Goal: Task Accomplishment & Management: Manage account settings

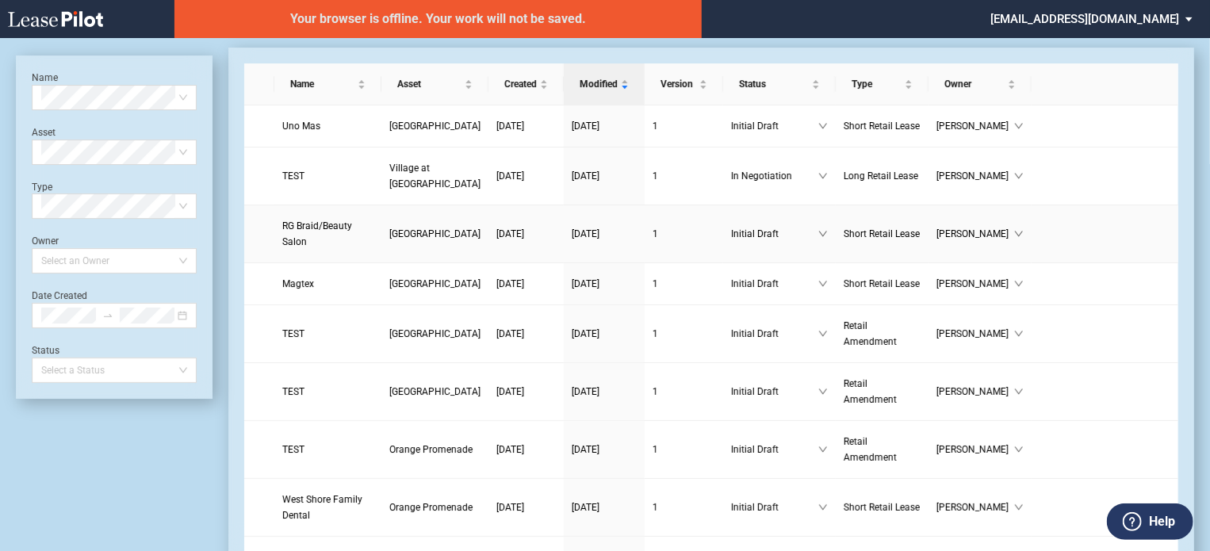
scroll to position [38, 0]
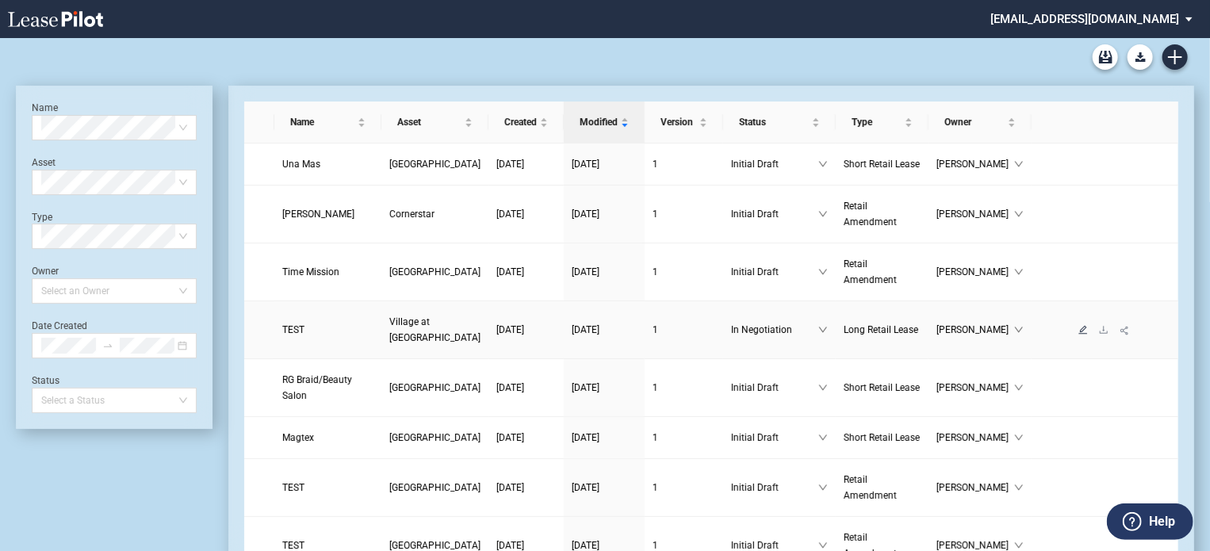
click at [1078, 335] on icon "edit" at bounding box center [1083, 330] width 10 height 10
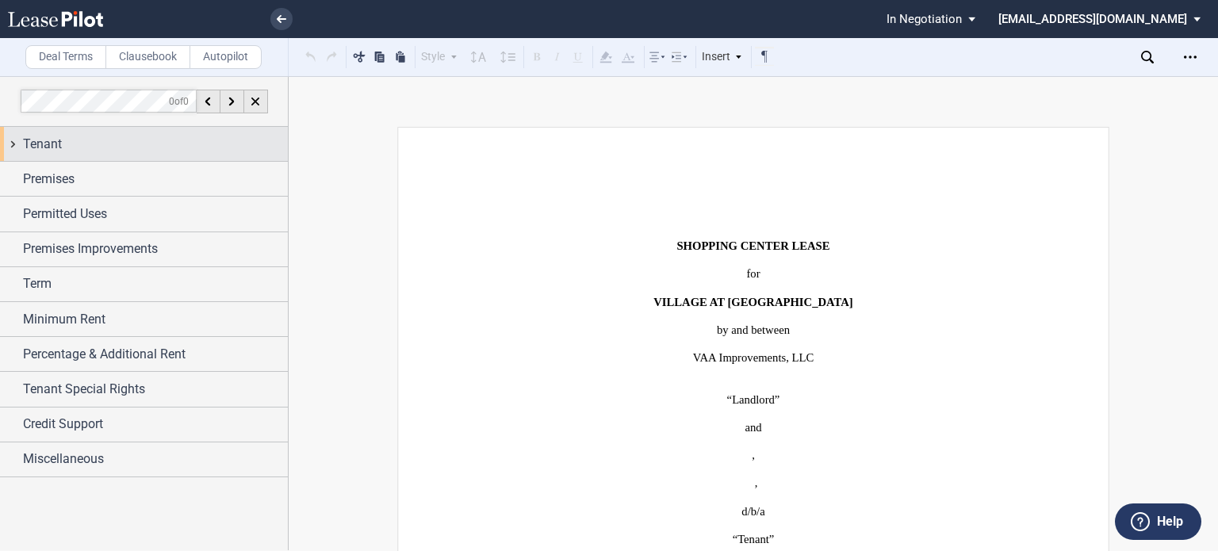
click at [44, 140] on span "Tenant" at bounding box center [42, 144] width 39 height 19
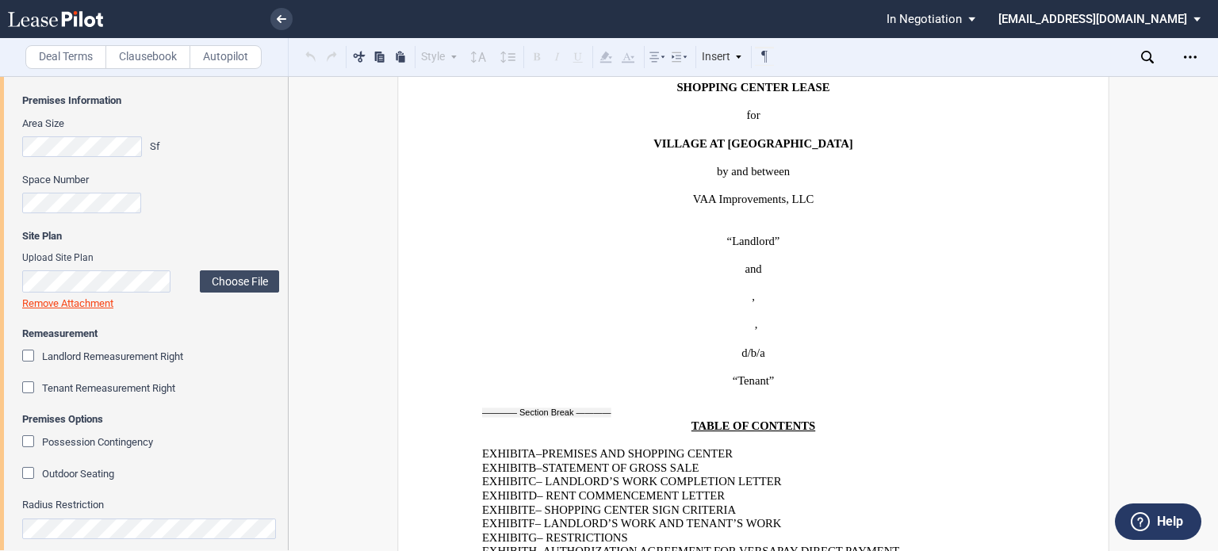
scroll to position [1110, 0]
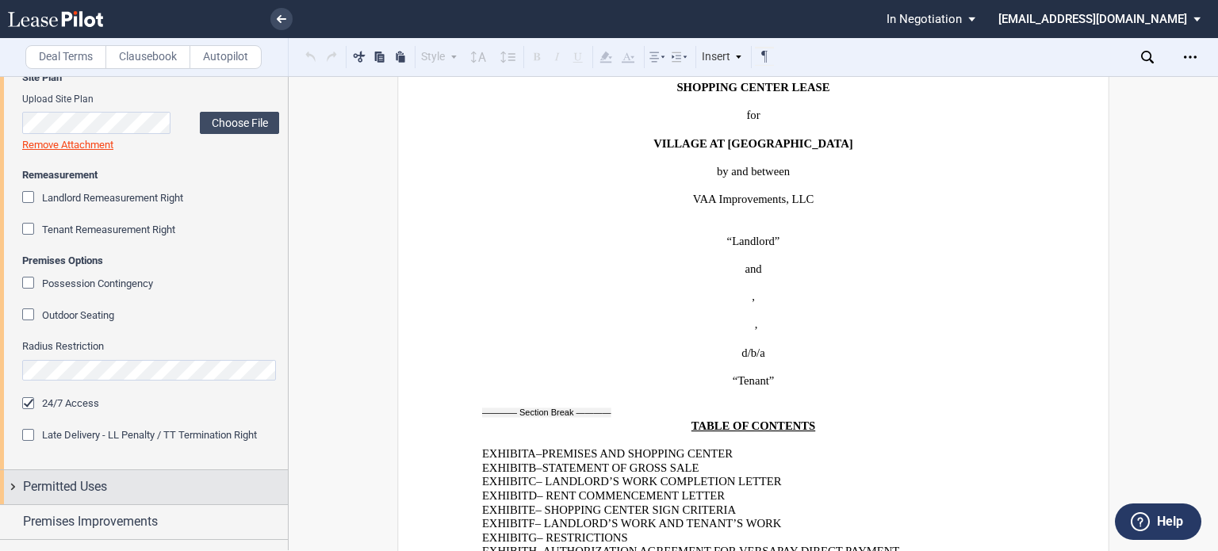
click at [140, 487] on div "Permitted Uses" at bounding box center [155, 486] width 265 height 19
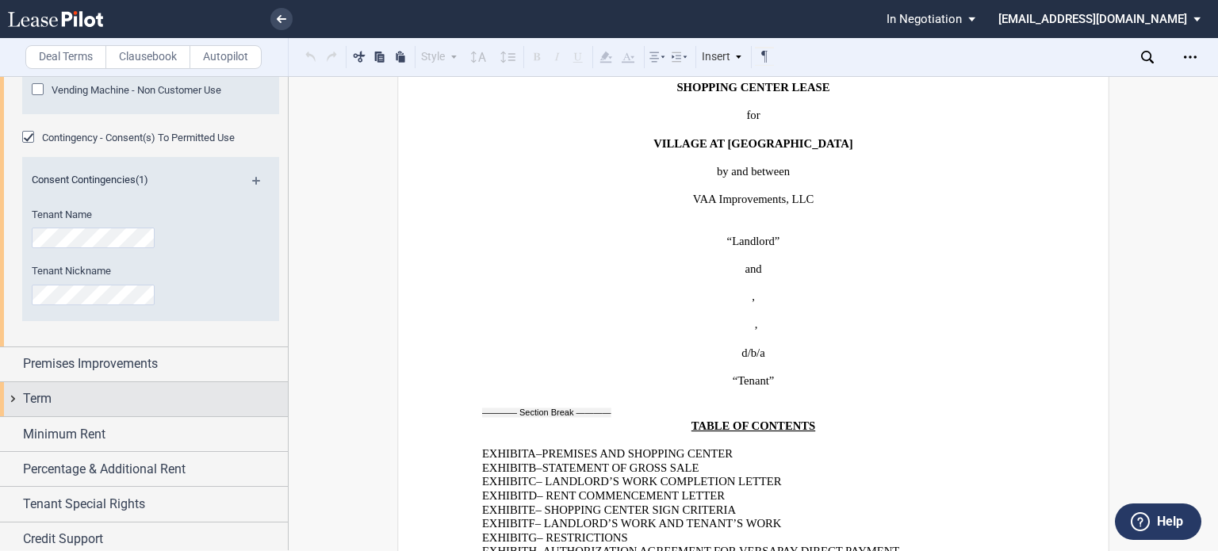
scroll to position [2061, 0]
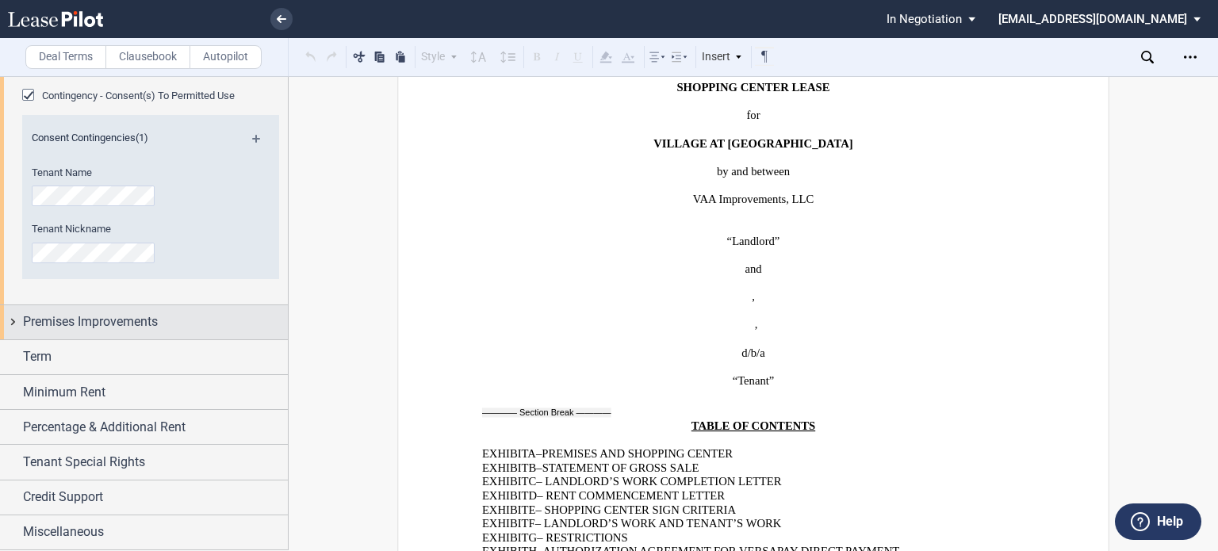
click at [101, 339] on div "Premises Improvements" at bounding box center [144, 322] width 288 height 34
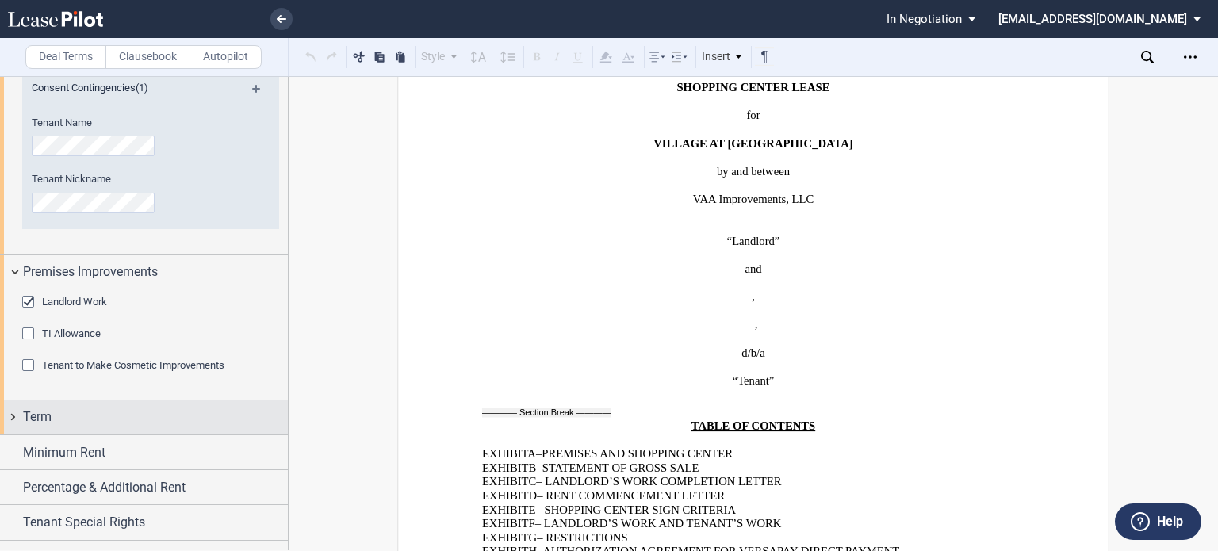
click at [101, 412] on div "Term" at bounding box center [144, 417] width 288 height 34
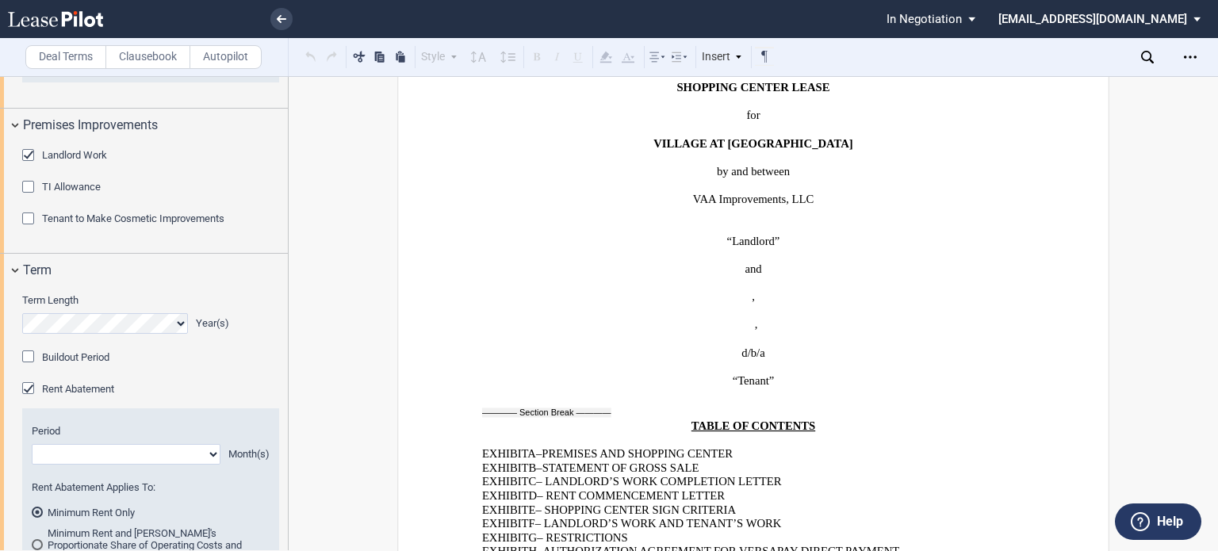
scroll to position [2682, 0]
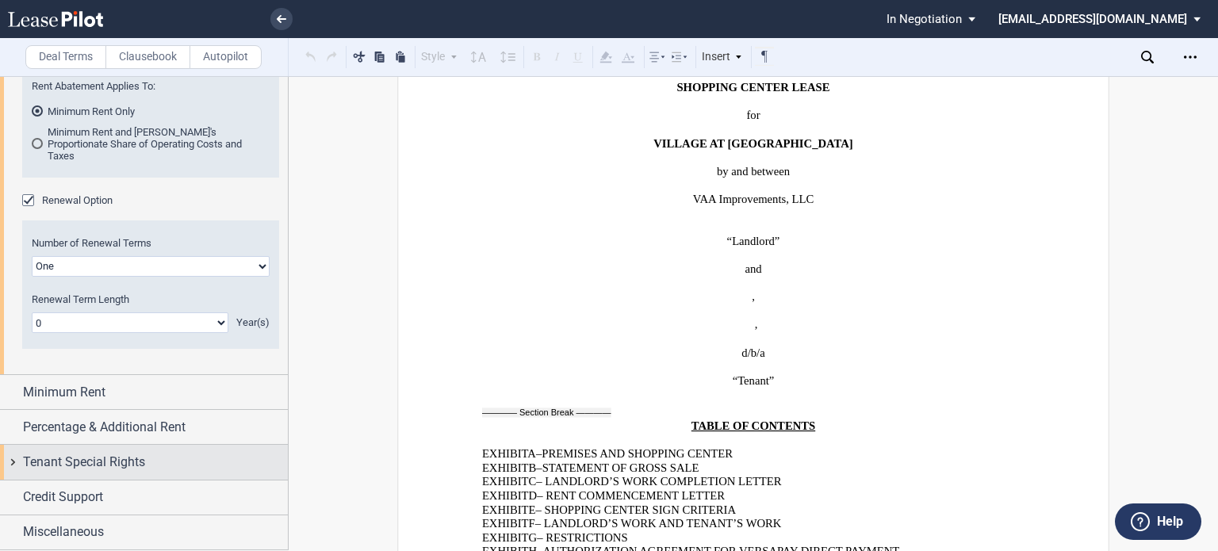
click at [92, 456] on span "Tenant Special Rights" at bounding box center [84, 462] width 122 height 19
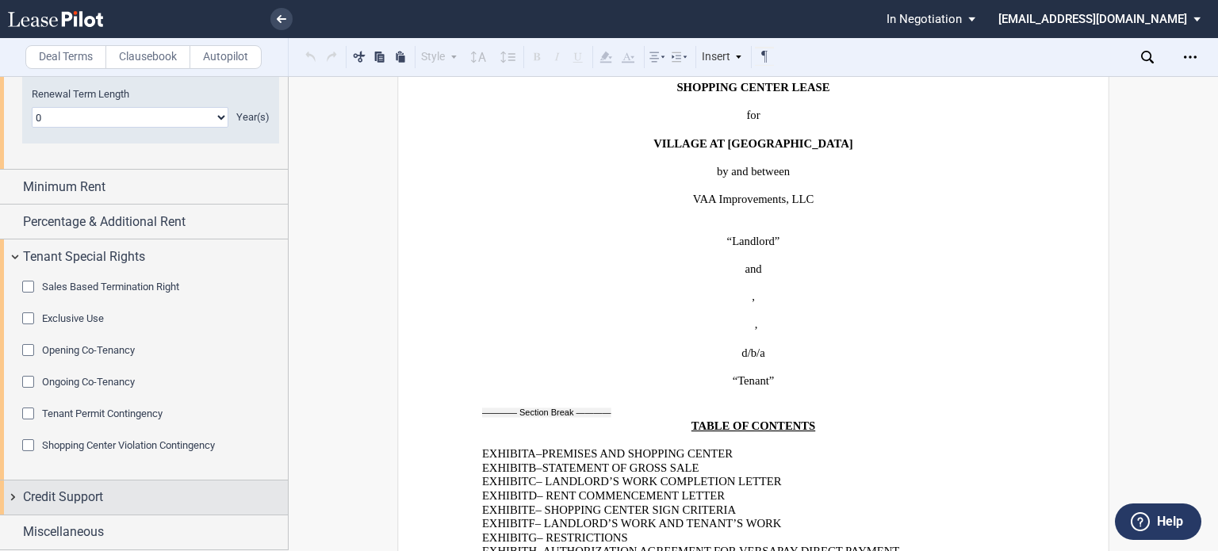
scroll to position [2888, 0]
click at [114, 495] on div "Credit Support" at bounding box center [155, 496] width 265 height 19
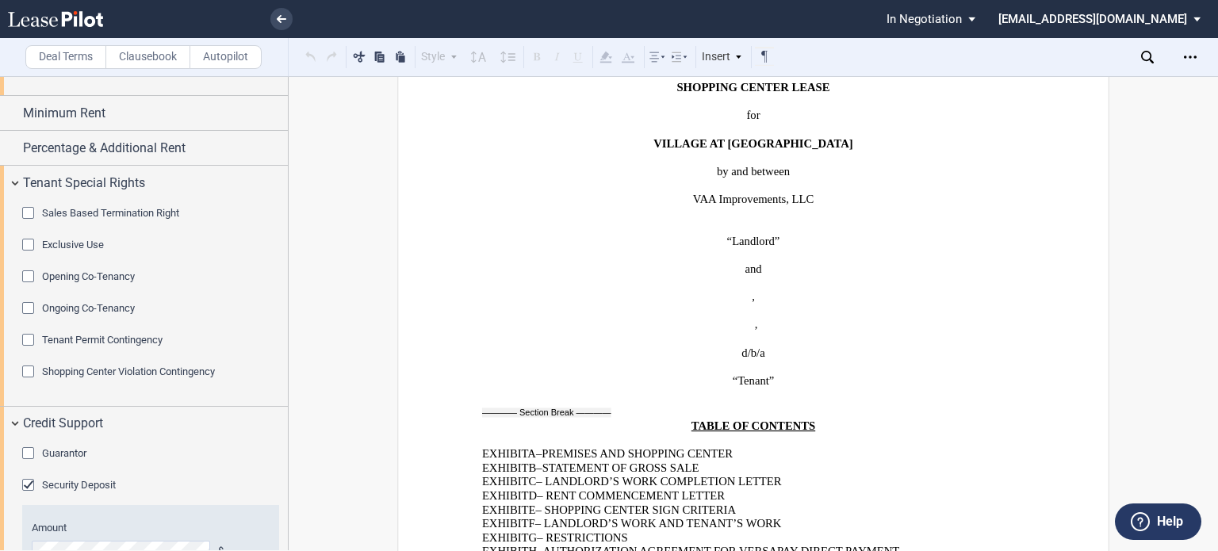
scroll to position [3082, 0]
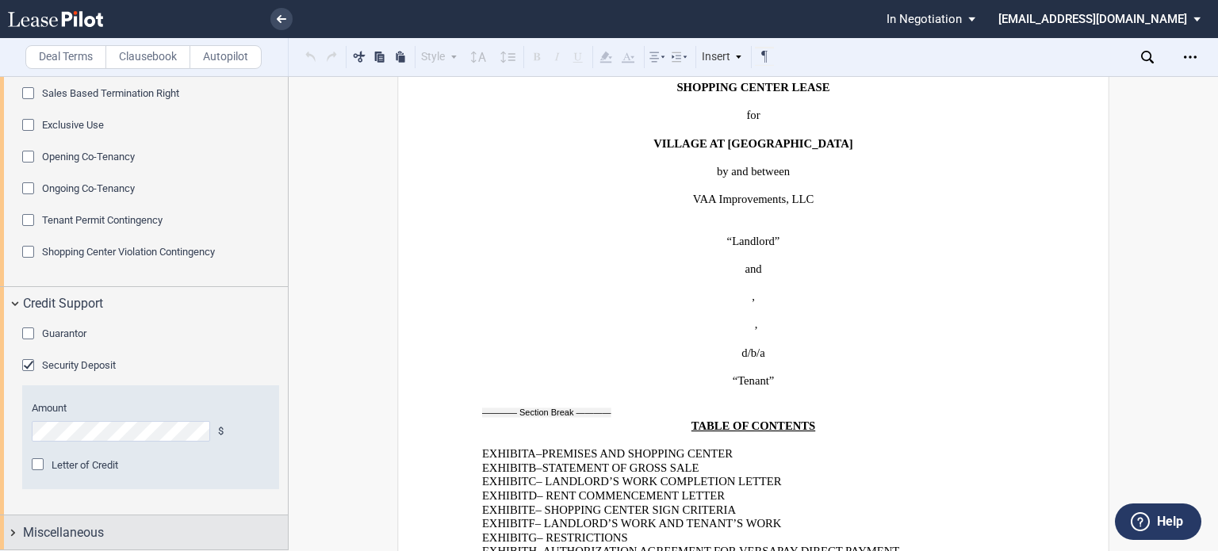
click at [95, 520] on div "Miscellaneous" at bounding box center [144, 532] width 288 height 34
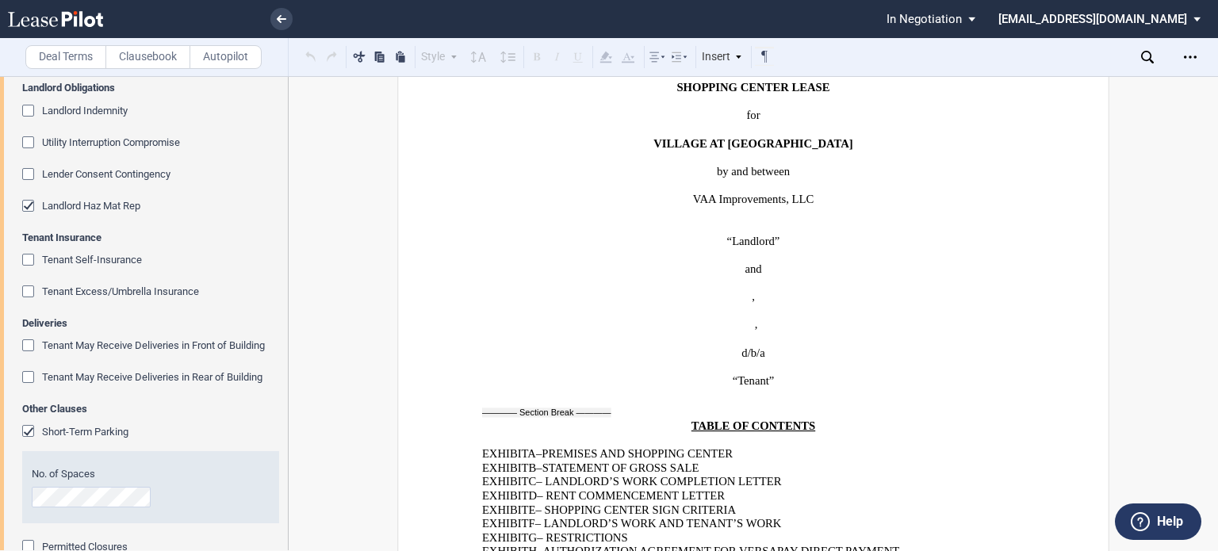
scroll to position [3951, 0]
